Goal: Task Accomplishment & Management: Manage account settings

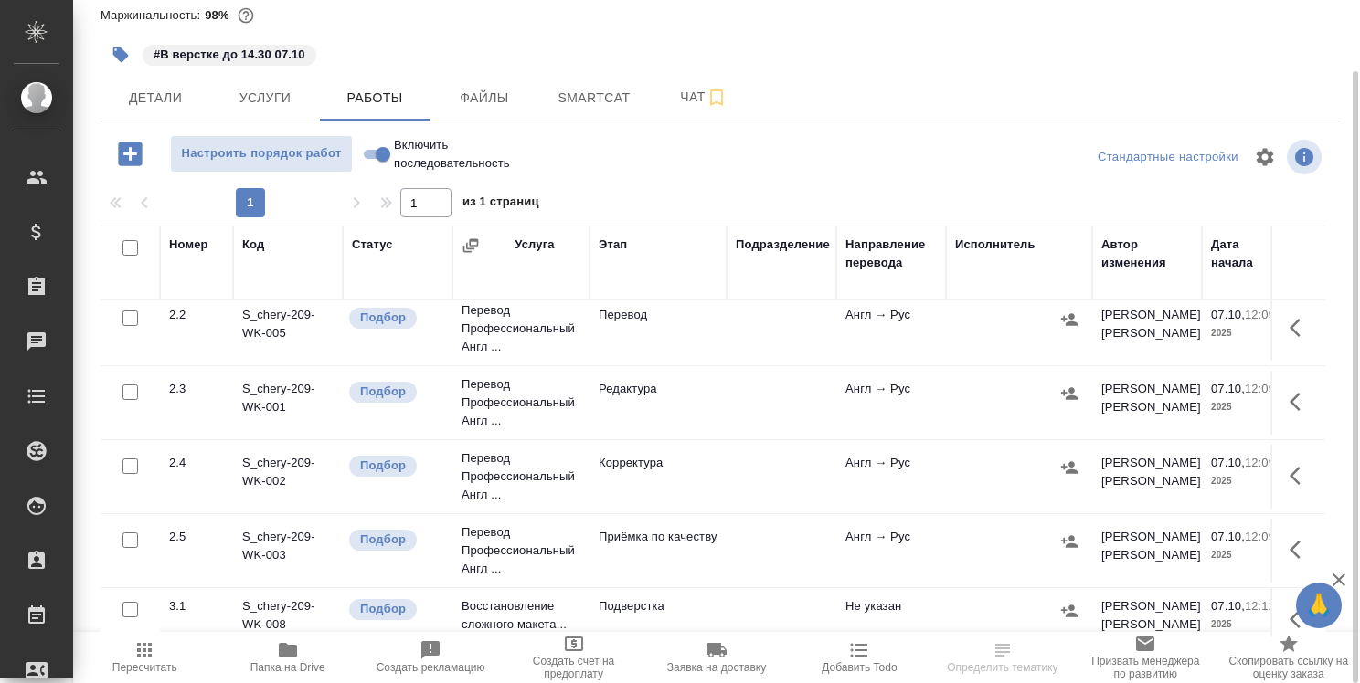
scroll to position [444, 0]
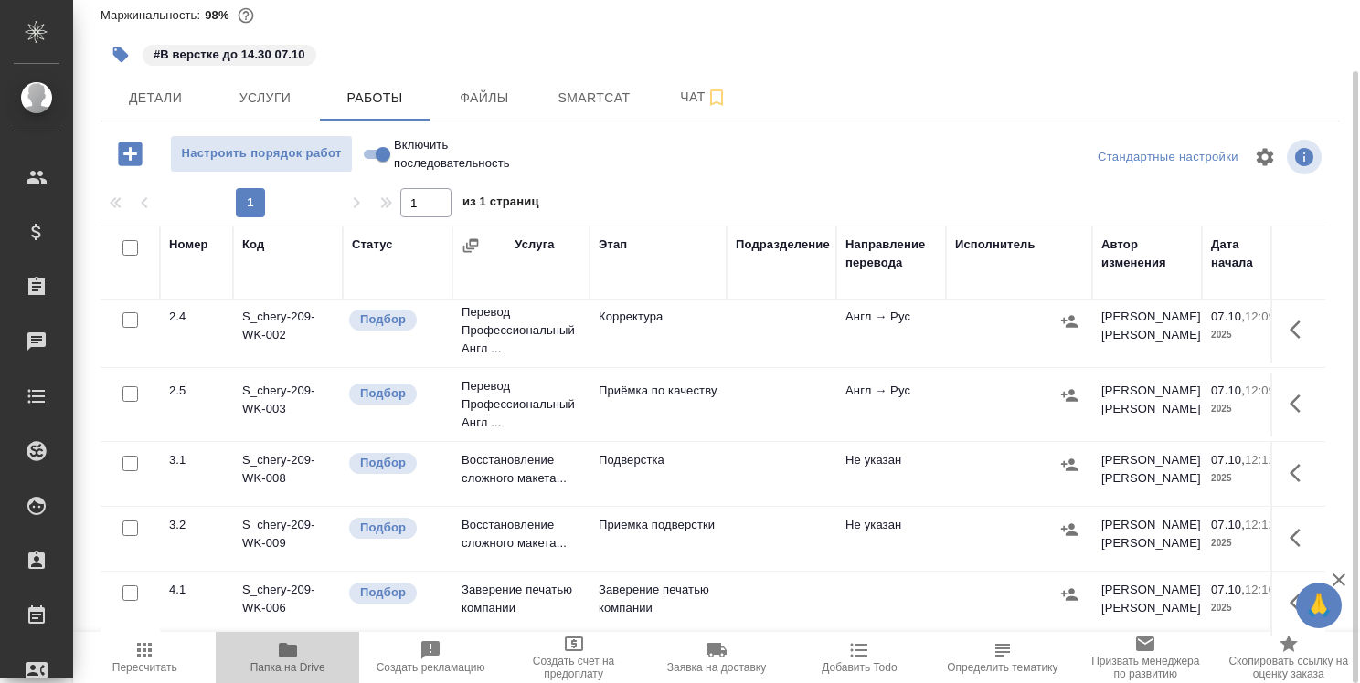
click at [283, 653] on icon "button" at bounding box center [288, 650] width 18 height 15
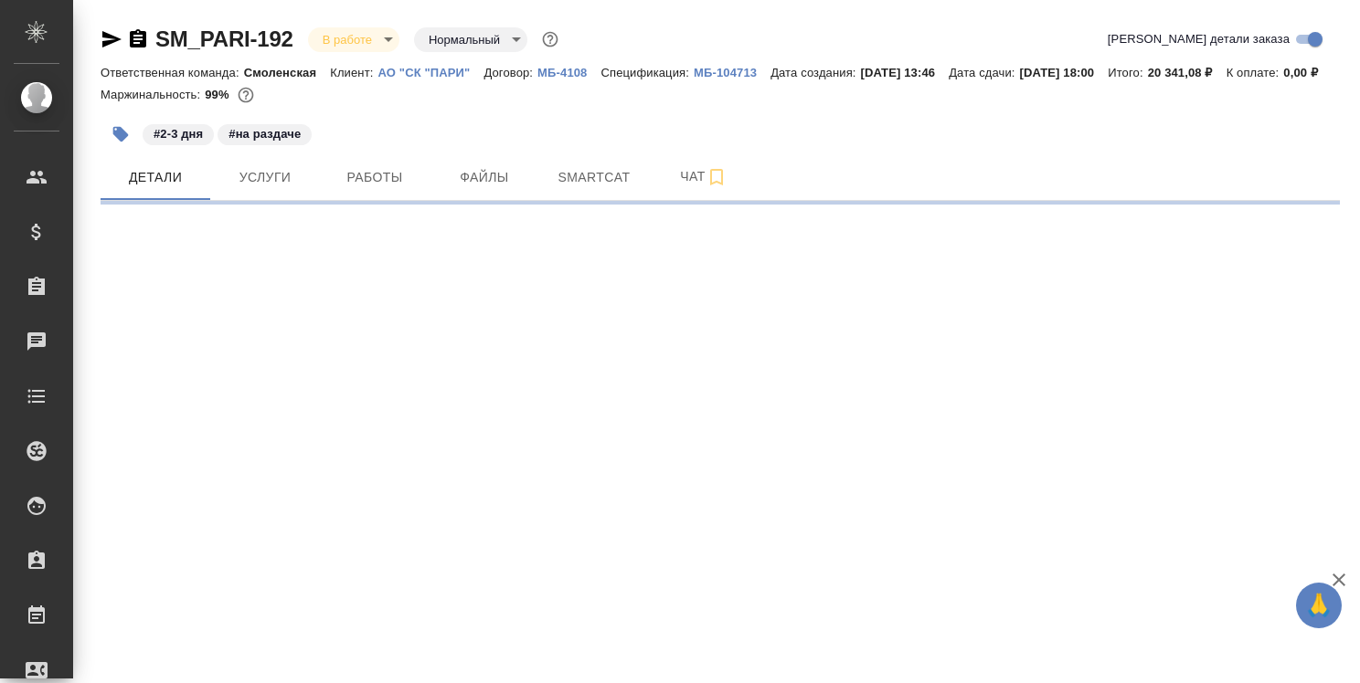
select select "RU"
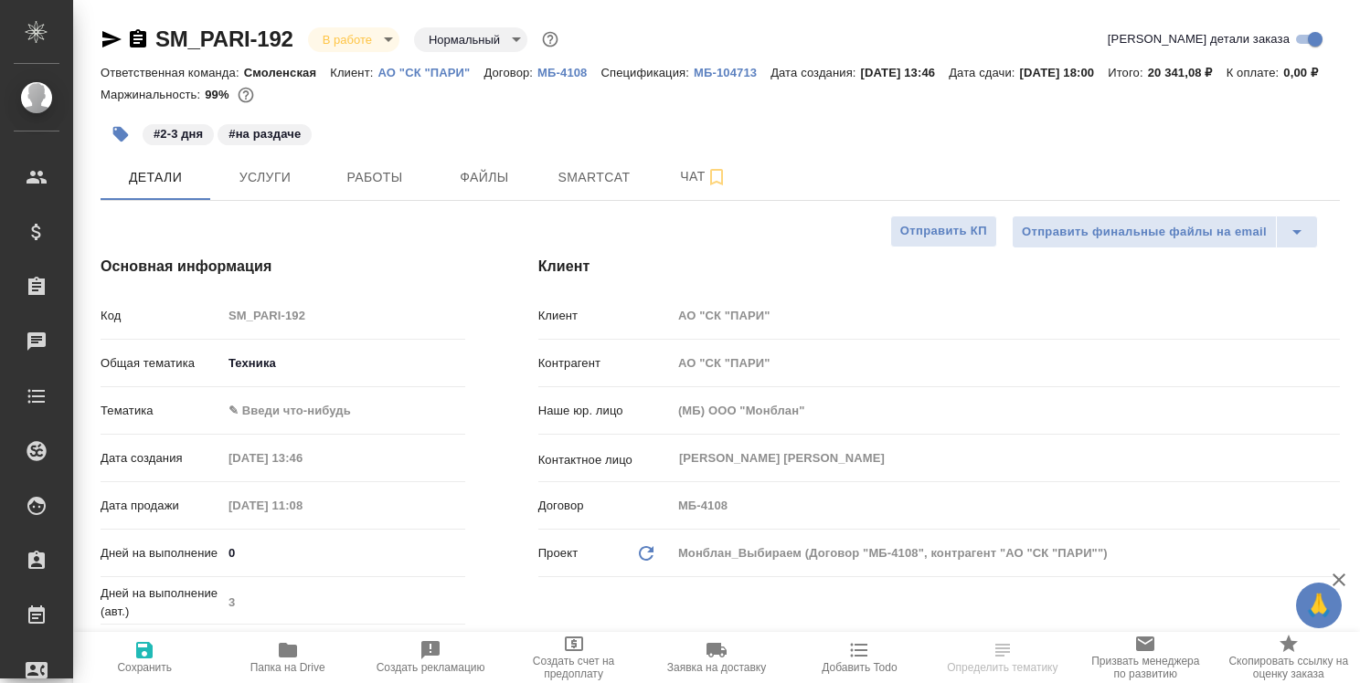
type textarea "x"
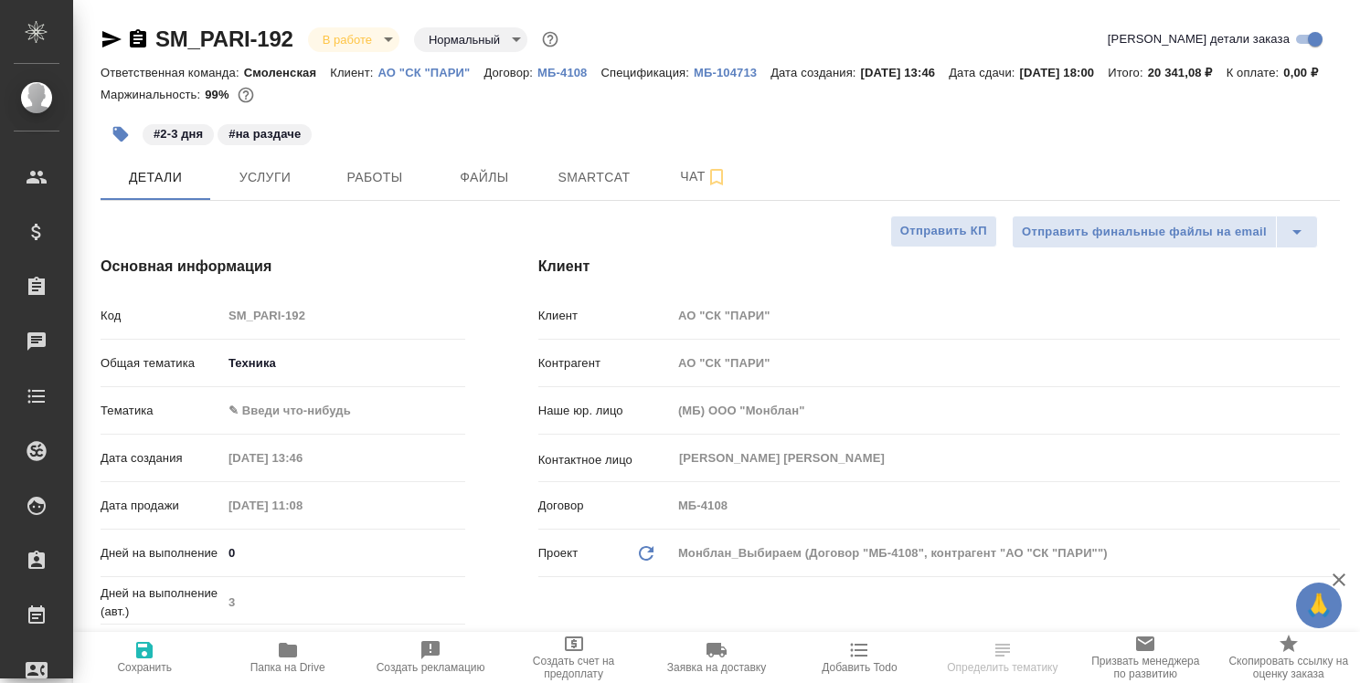
type textarea "x"
type input "[PERSON_NAME]"
click at [286, 646] on icon "button" at bounding box center [288, 650] width 18 height 15
select select "RU"
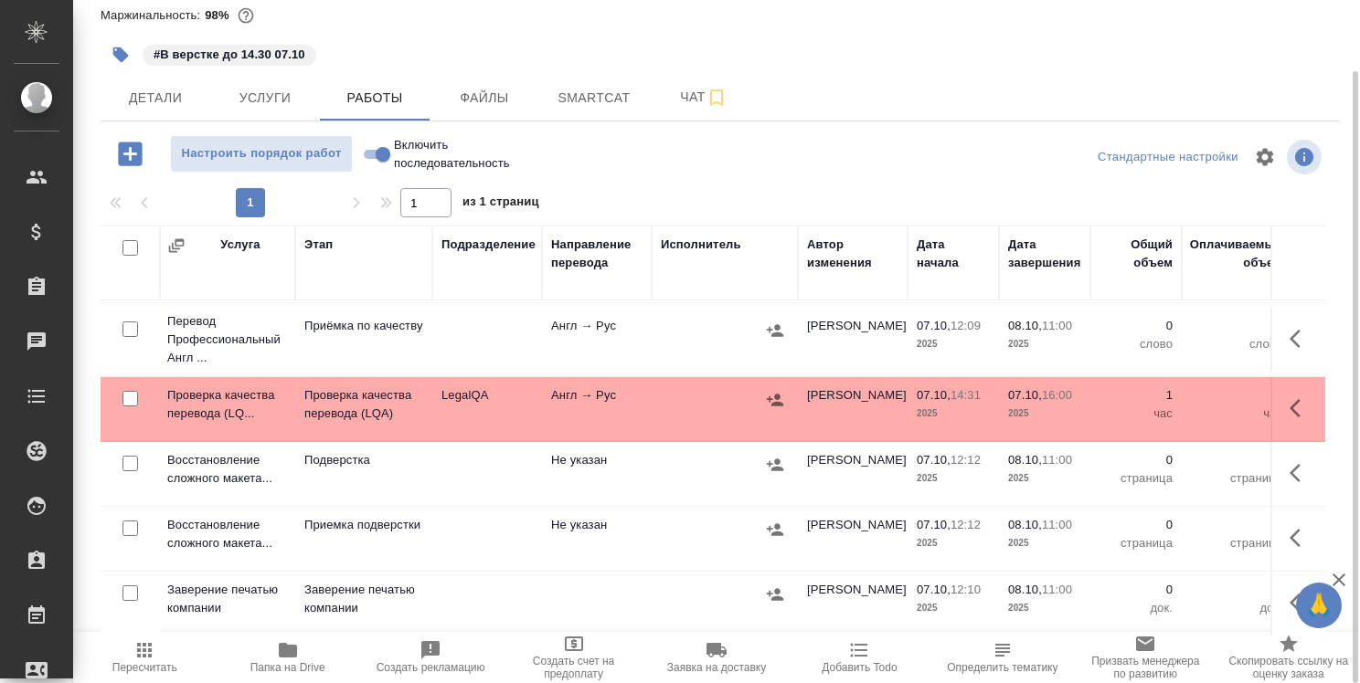
scroll to position [149, 292]
click at [606, 103] on span "Smartcat" at bounding box center [594, 98] width 88 height 23
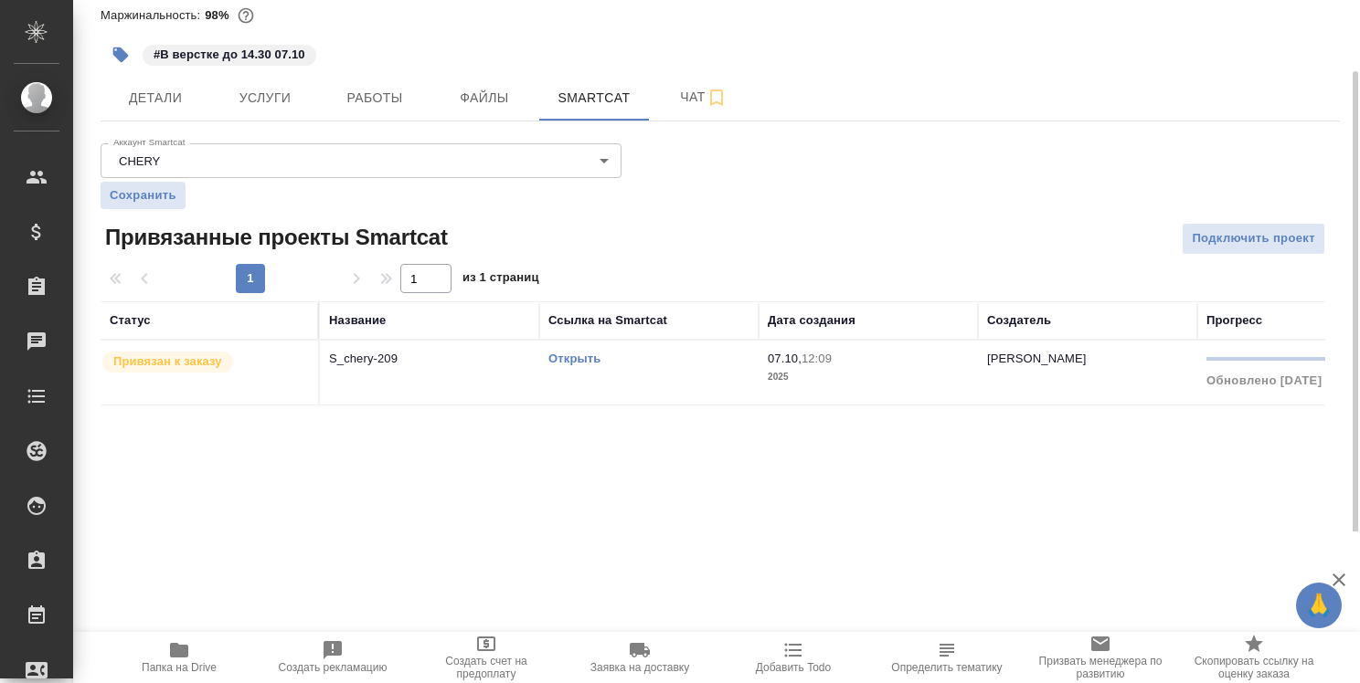
click at [588, 359] on link "Открыть" at bounding box center [574, 359] width 52 height 14
click at [575, 358] on link "Открыть" at bounding box center [574, 359] width 52 height 14
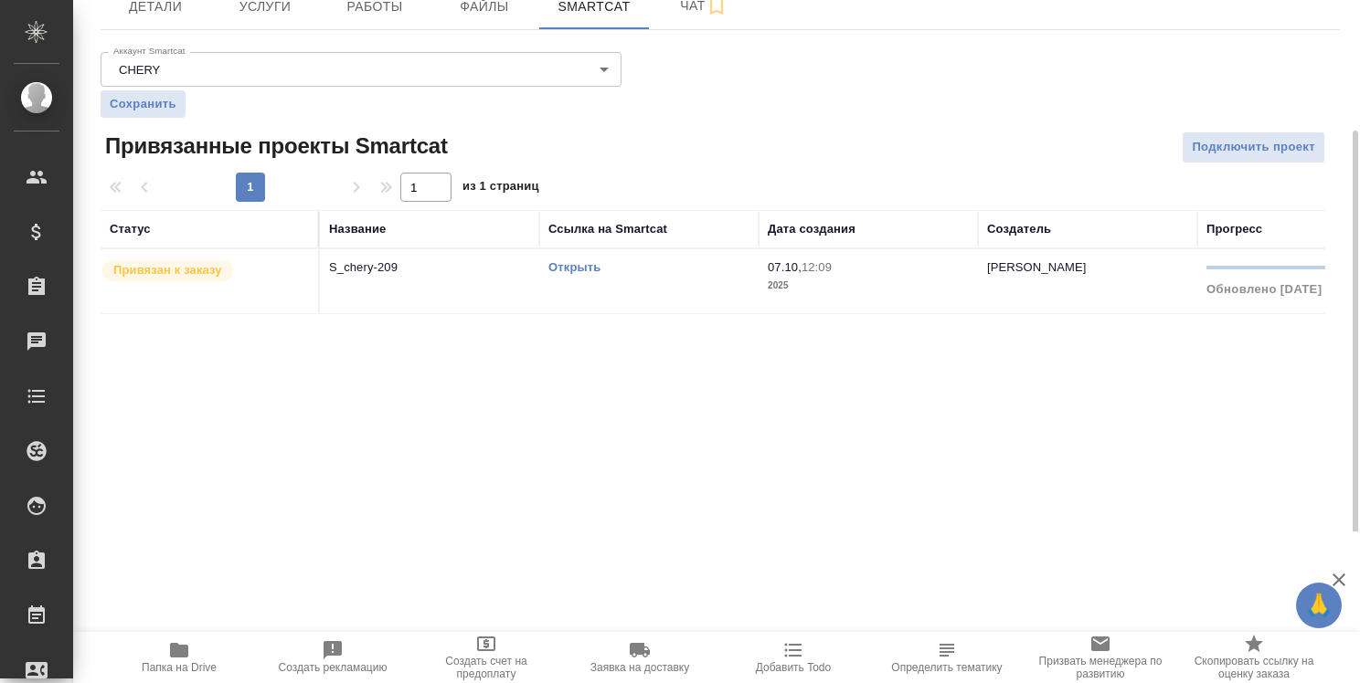
click at [172, 656] on icon "button" at bounding box center [179, 650] width 18 height 15
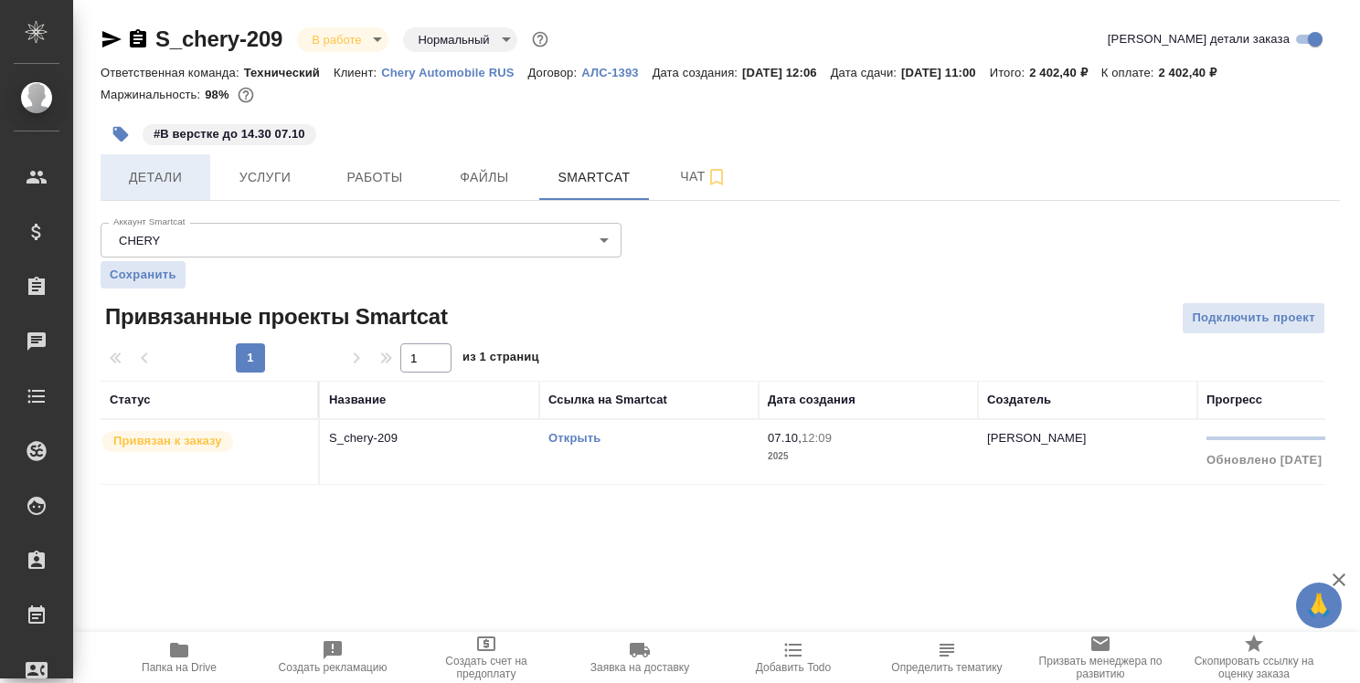
click at [154, 176] on span "Детали" at bounding box center [155, 177] width 88 height 23
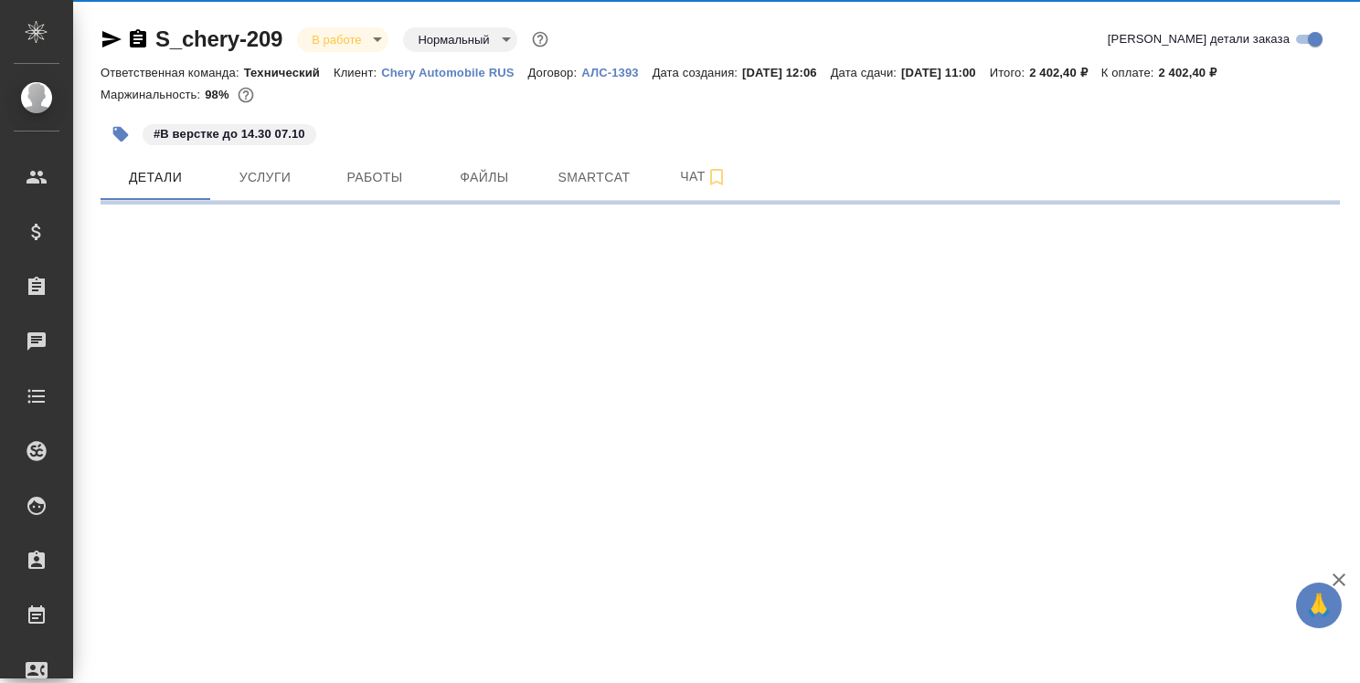
select select "RU"
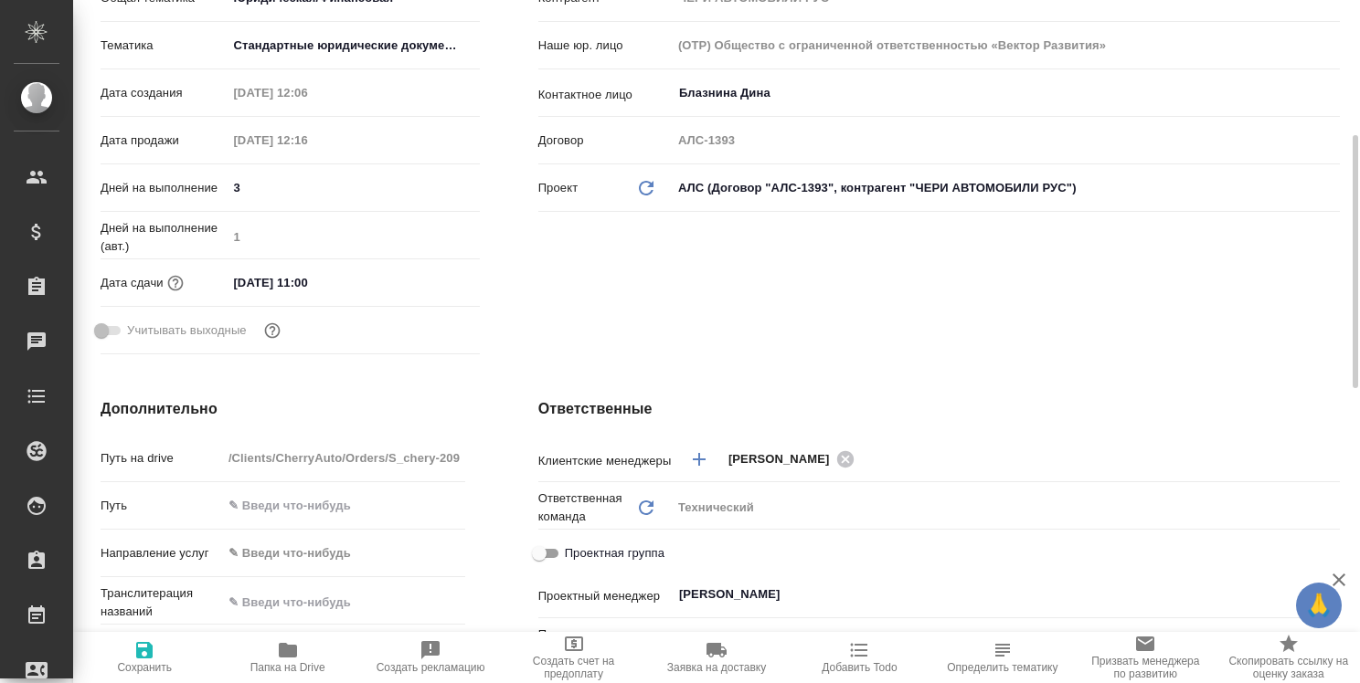
scroll to position [640, 0]
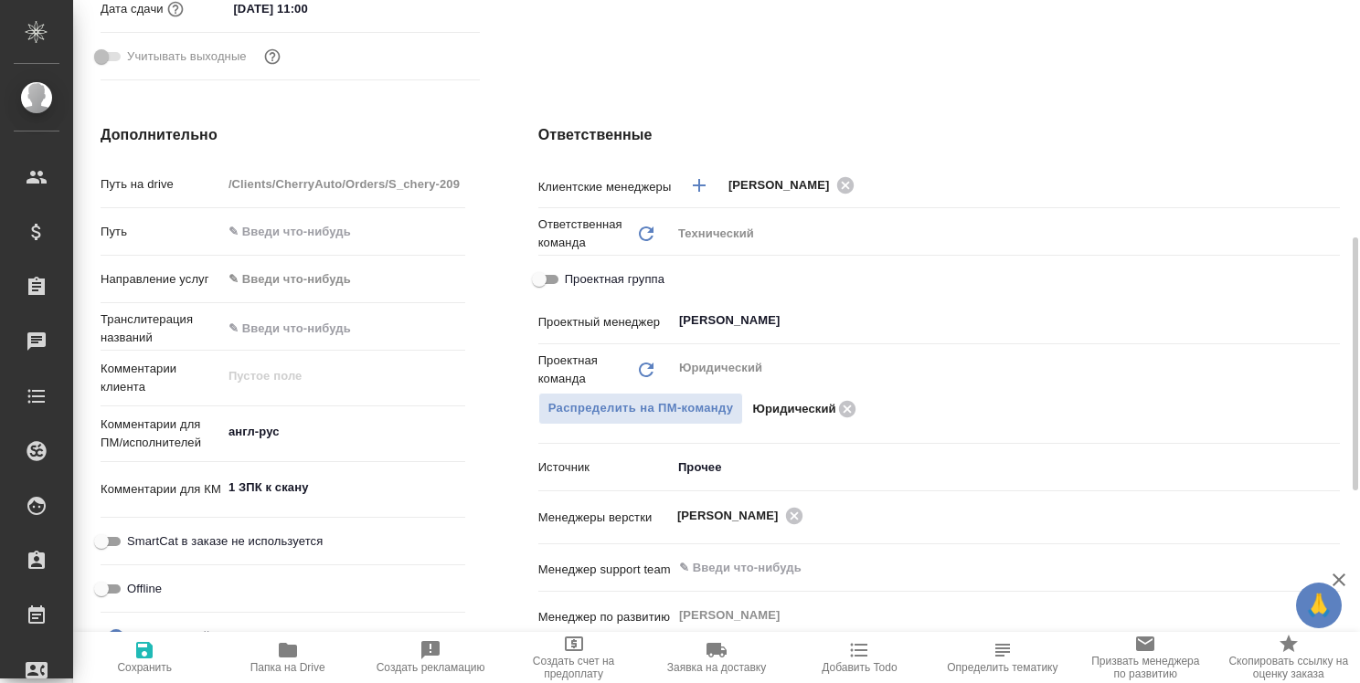
type textarea "x"
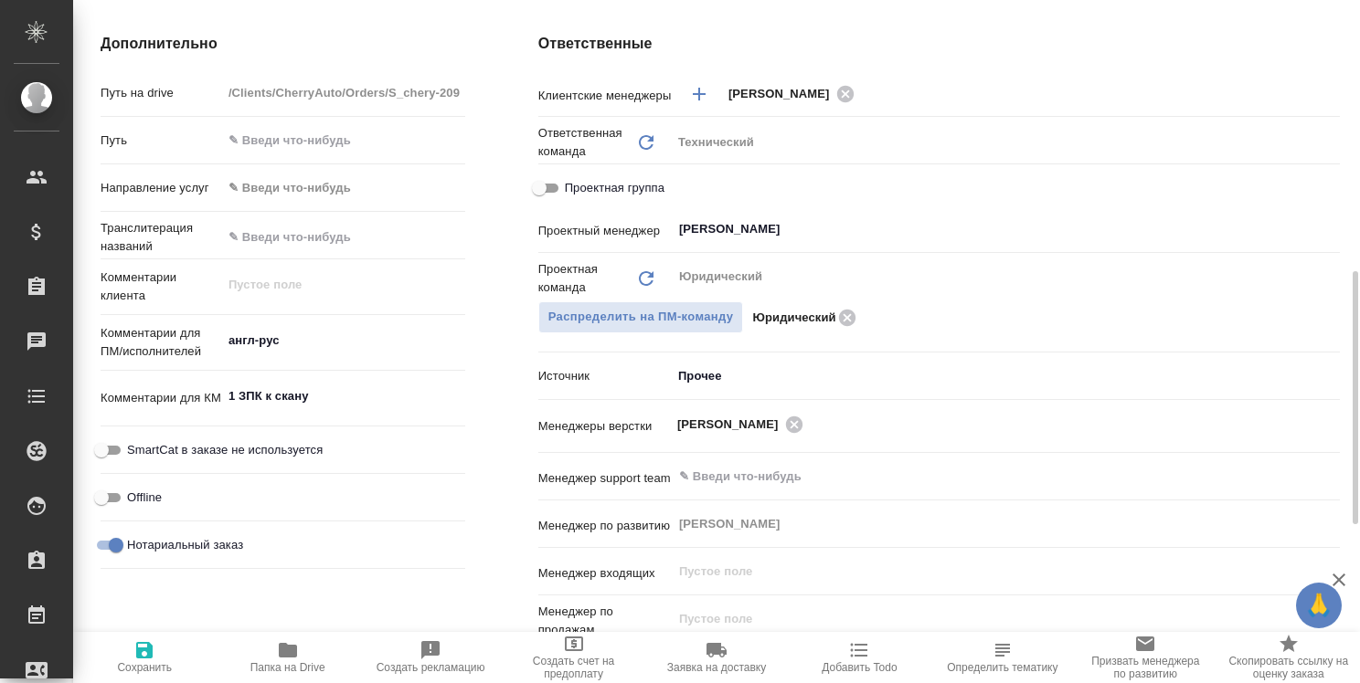
scroll to position [0, 0]
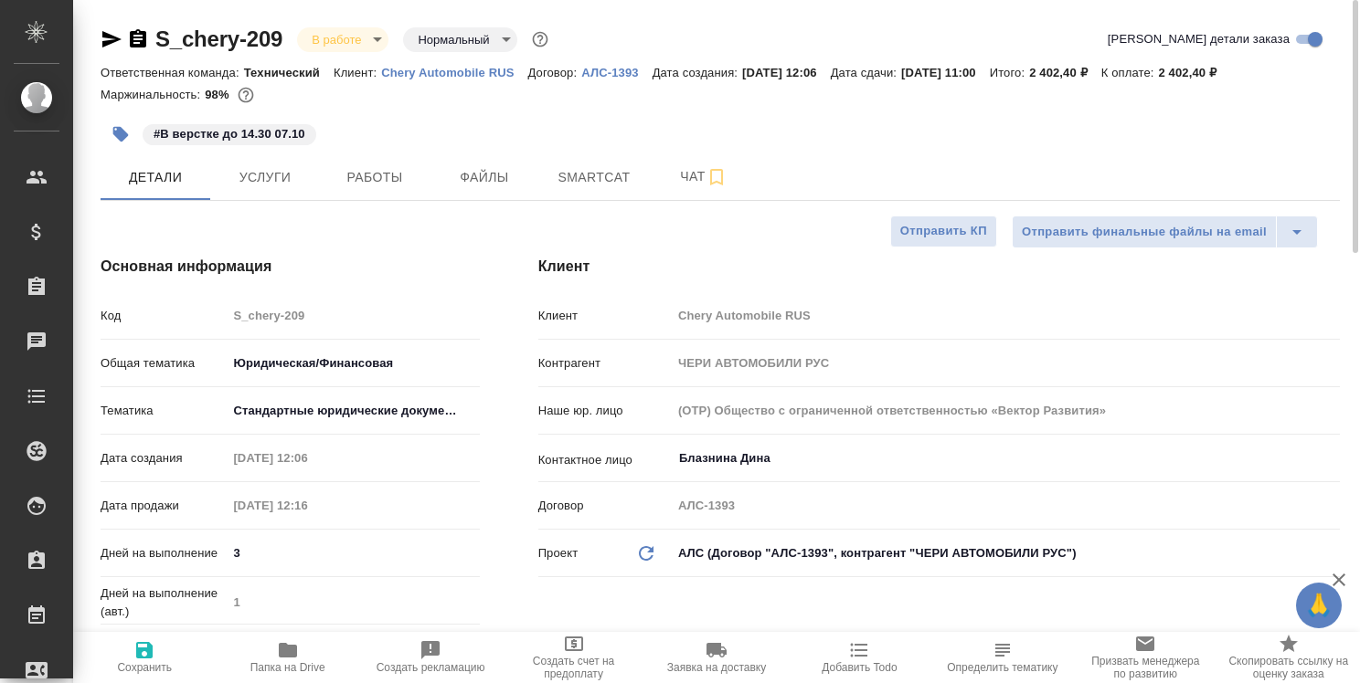
type textarea "x"
